Goal: Task Accomplishment & Management: Complete application form

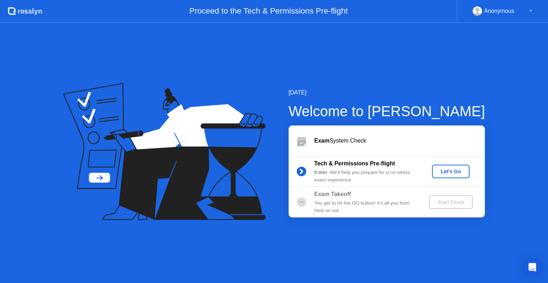
click at [444, 169] on div "Let's Go" at bounding box center [451, 172] width 32 height 6
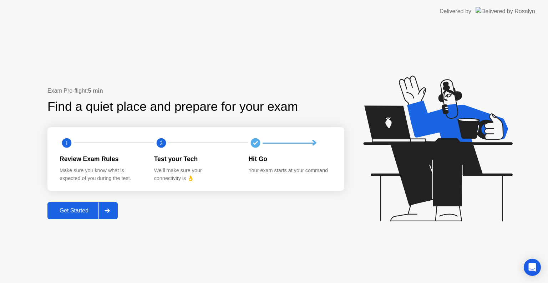
click at [251, 228] on div "Exam Pre-flight: 5 min Find a quiet place and prepare for your exam 1 2 Review …" at bounding box center [274, 153] width 548 height 260
click at [76, 206] on button "Get Started" at bounding box center [82, 210] width 70 height 17
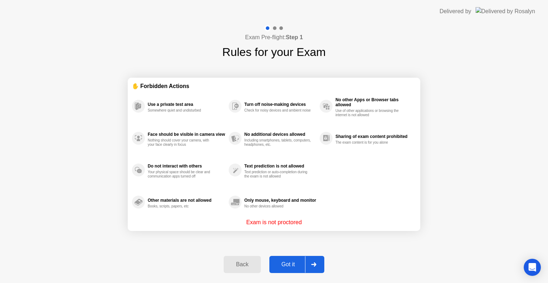
click at [177, 37] on div "Exam Pre-flight: Step 1 Rules for your Exam ✋ Forbidden Actions Use a private t…" at bounding box center [274, 153] width 548 height 260
click at [343, 257] on div "Exam Pre-flight: Step 1 Rules for your Exam ✋ Forbidden Actions Use a private t…" at bounding box center [274, 153] width 548 height 260
click at [317, 262] on div at bounding box center [313, 264] width 17 height 16
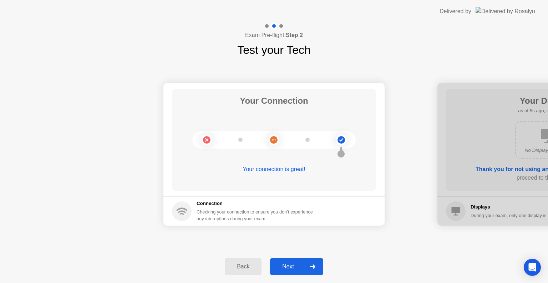
click at [312, 268] on icon at bounding box center [312, 267] width 5 height 4
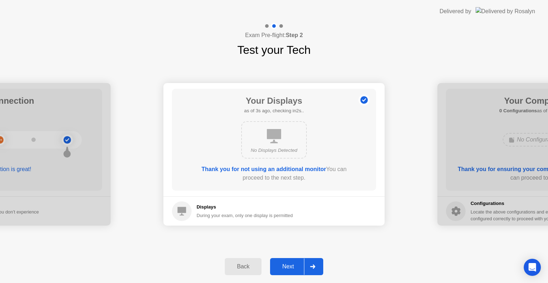
click at [312, 268] on icon at bounding box center [312, 267] width 5 height 4
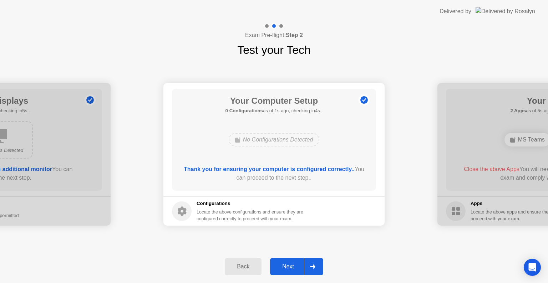
click at [312, 268] on icon at bounding box center [312, 267] width 5 height 4
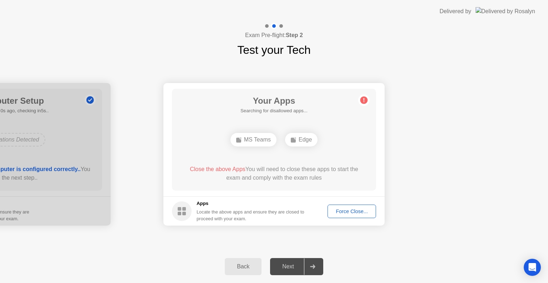
click at [245, 242] on div "Your Connection Your connection is great! Connection Checking your connection t…" at bounding box center [274, 154] width 548 height 192
click at [349, 211] on div "Force Close..." at bounding box center [351, 212] width 43 height 6
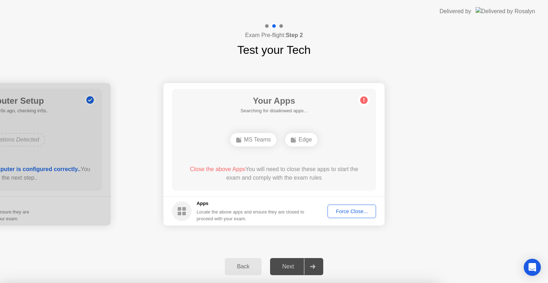
click at [385, 283] on div at bounding box center [274, 283] width 548 height 0
click at [476, 283] on div at bounding box center [274, 283] width 548 height 0
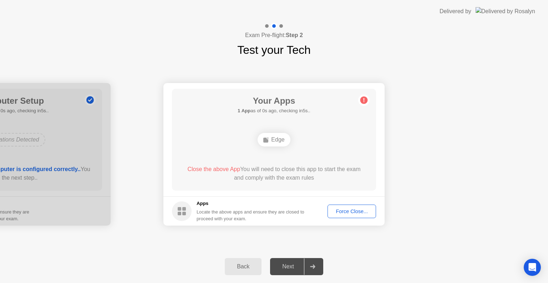
click at [312, 271] on div at bounding box center [312, 266] width 17 height 16
click at [355, 214] on div "Force Close..." at bounding box center [351, 212] width 43 height 6
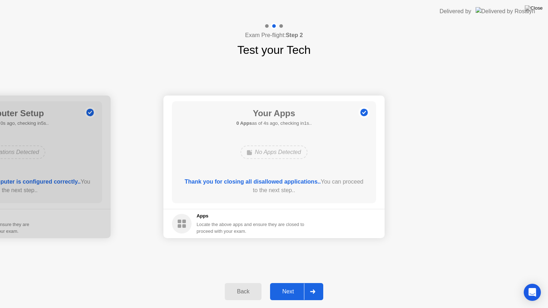
click at [315, 283] on div at bounding box center [312, 291] width 17 height 16
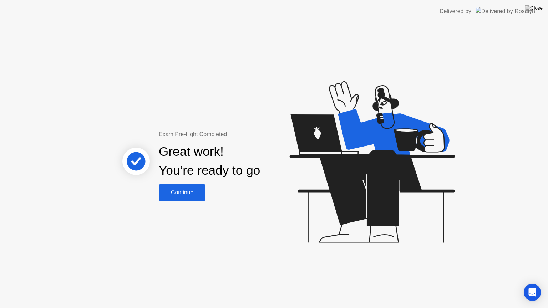
click at [183, 189] on div "Continue" at bounding box center [182, 192] width 42 height 6
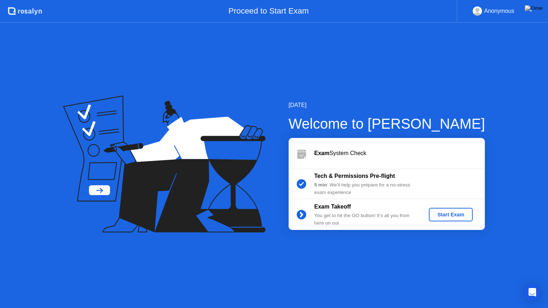
click at [506, 10] on div "Anonymous" at bounding box center [499, 10] width 30 height 9
click at [531, 10] on div "▼" at bounding box center [531, 10] width 4 height 9
click at [531, 11] on div "▼" at bounding box center [531, 10] width 4 height 9
click at [536, 10] on img at bounding box center [533, 8] width 18 height 6
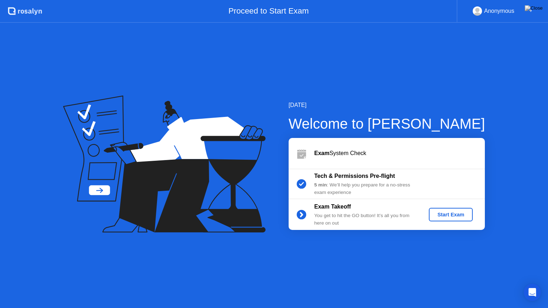
click at [521, 10] on div "Anonymous ▼" at bounding box center [502, 10] width 60 height 9
click at [528, 10] on div "Anonymous ▼" at bounding box center [502, 10] width 60 height 9
click at [532, 10] on button at bounding box center [533, 8] width 21 height 9
click at [349, 83] on div "[DATE] Welcome to [PERSON_NAME] Exam System Check Tech & Permissions Pre-flight…" at bounding box center [274, 165] width 548 height 285
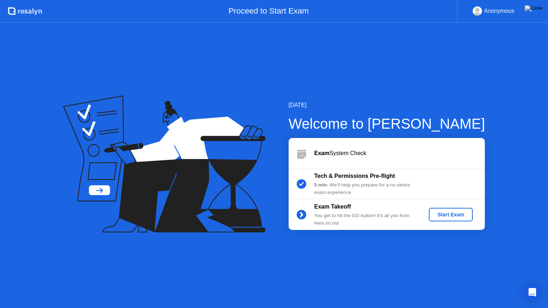
click at [446, 215] on div "Start Exam" at bounding box center [450, 215] width 38 height 6
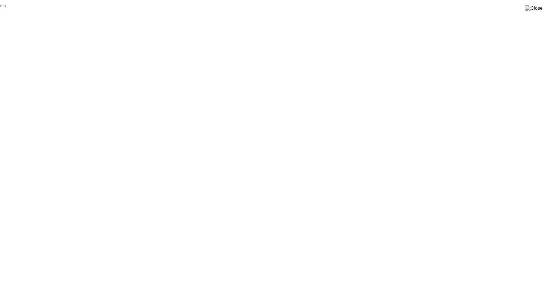
click div "End Proctoring Session"
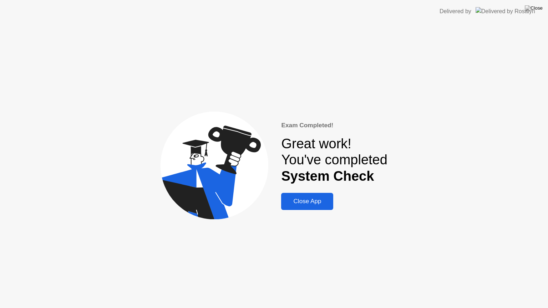
drag, startPoint x: 318, startPoint y: 200, endPoint x: 318, endPoint y: 193, distance: 7.8
click at [318, 201] on div "Close App" at bounding box center [307, 201] width 48 height 7
